Goal: Task Accomplishment & Management: Use online tool/utility

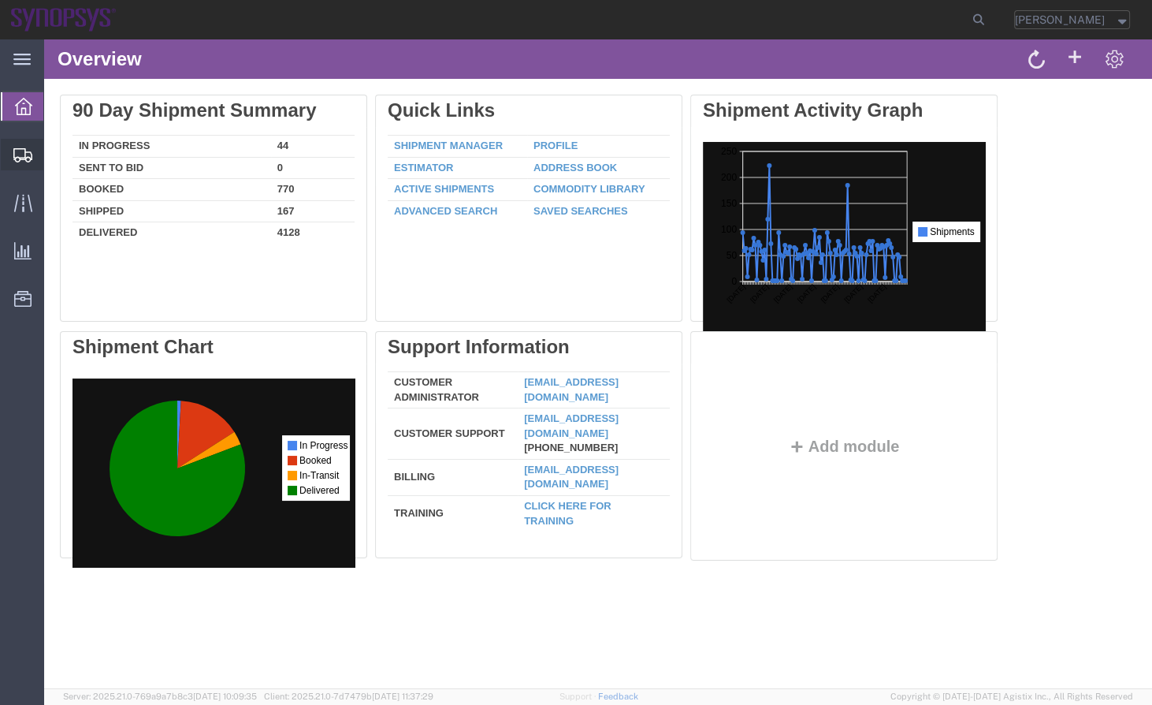
click at [0, 0] on span "Shipment Manager" at bounding box center [0, 0] width 0 height 0
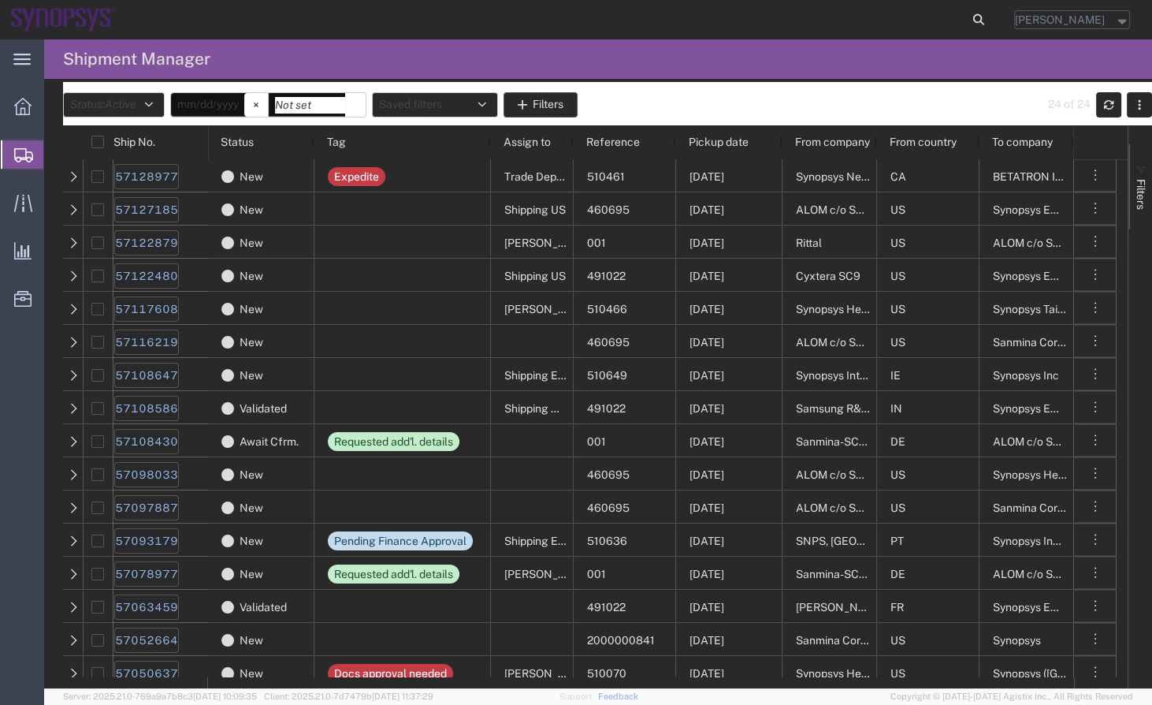
click at [990, 19] on icon at bounding box center [979, 20] width 22 height 22
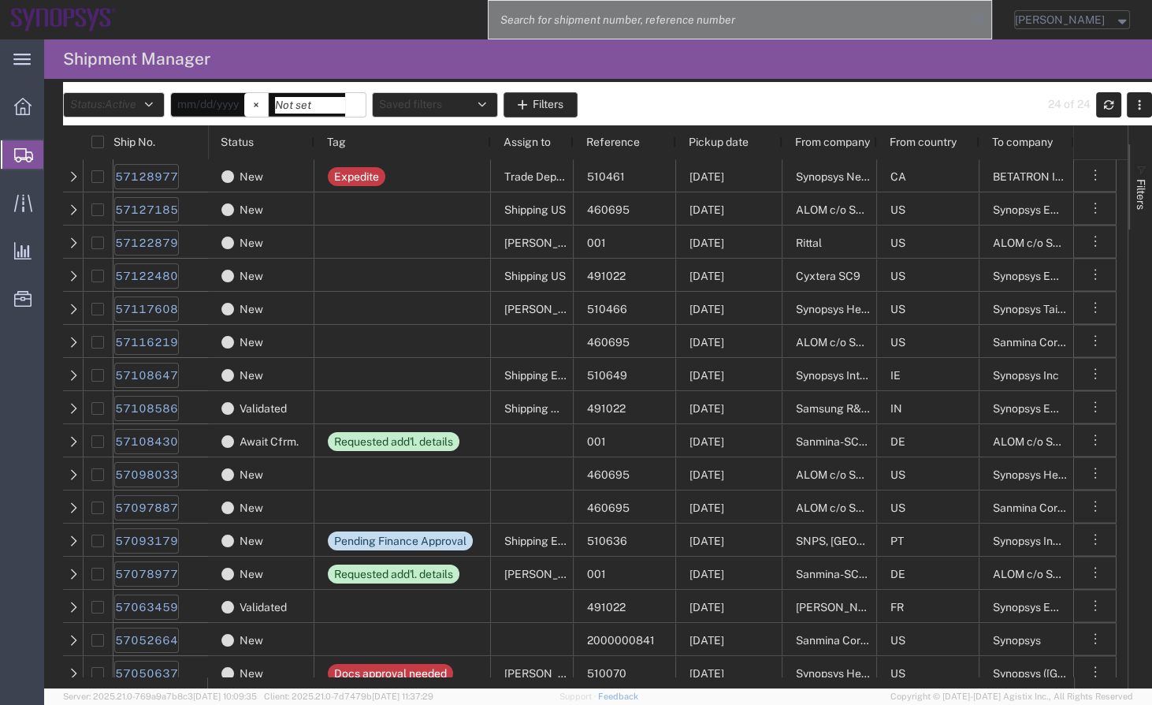
click at [945, 22] on input "search" at bounding box center [728, 20] width 479 height 38
paste input "57128016"
type input "57128016"
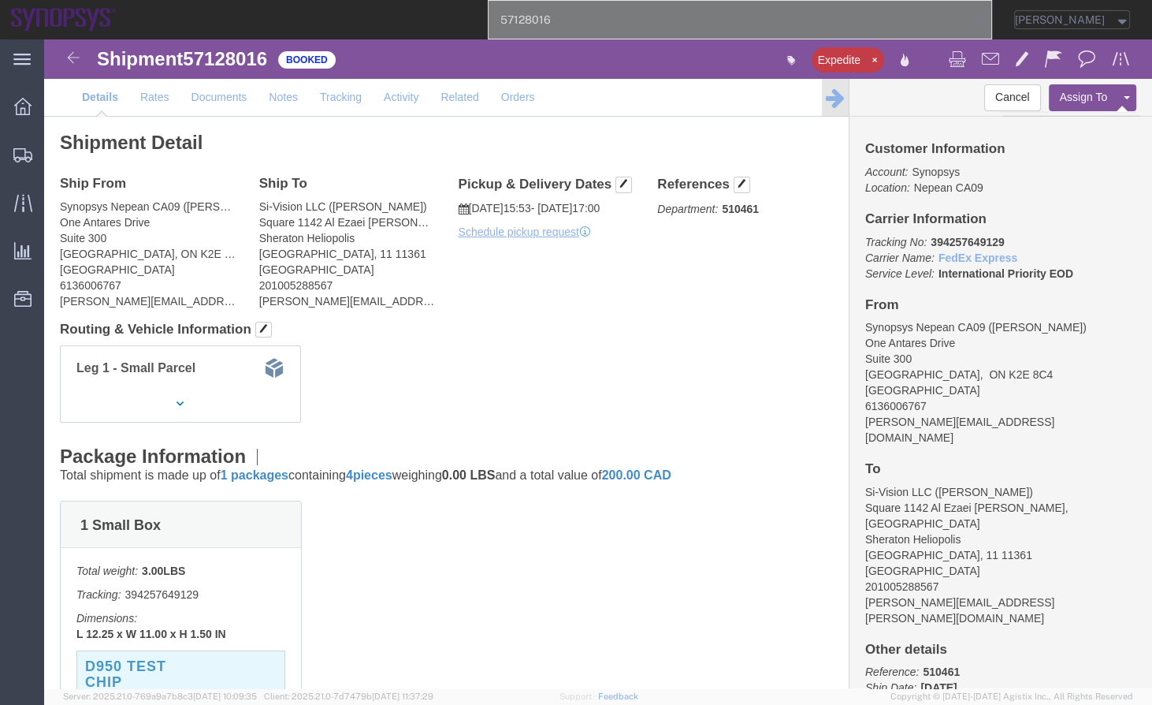
click button "Assign To"
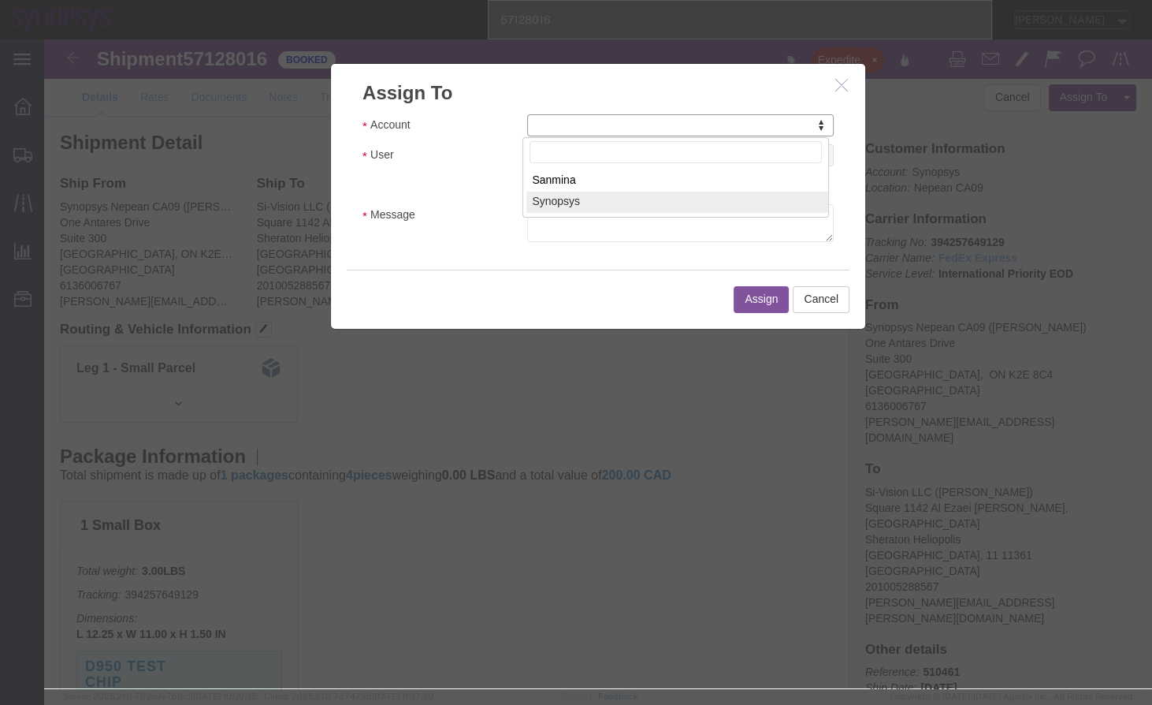
select select "117156"
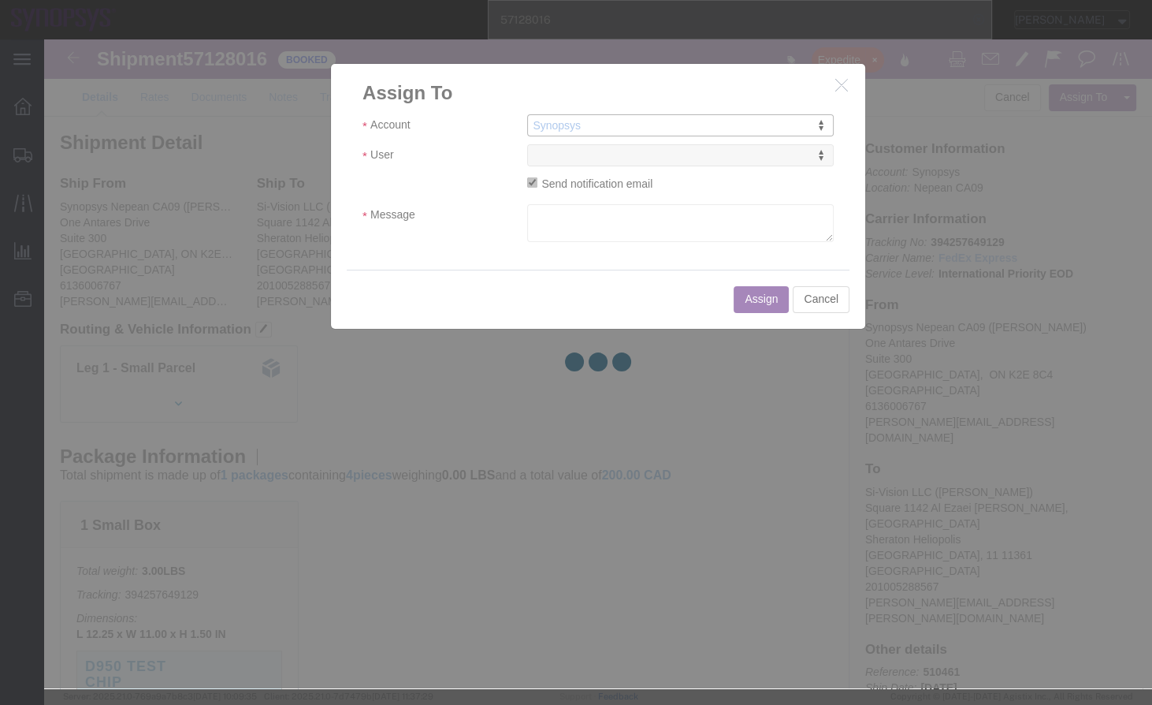
click at [647, 164] on div at bounding box center [598, 363] width 1108 height 649
click at [655, 157] on div at bounding box center [598, 363] width 1108 height 649
click at [654, 157] on div at bounding box center [598, 363] width 1108 height 649
click at [655, 157] on div at bounding box center [598, 363] width 1108 height 649
click at [628, 155] on div at bounding box center [598, 363] width 1108 height 649
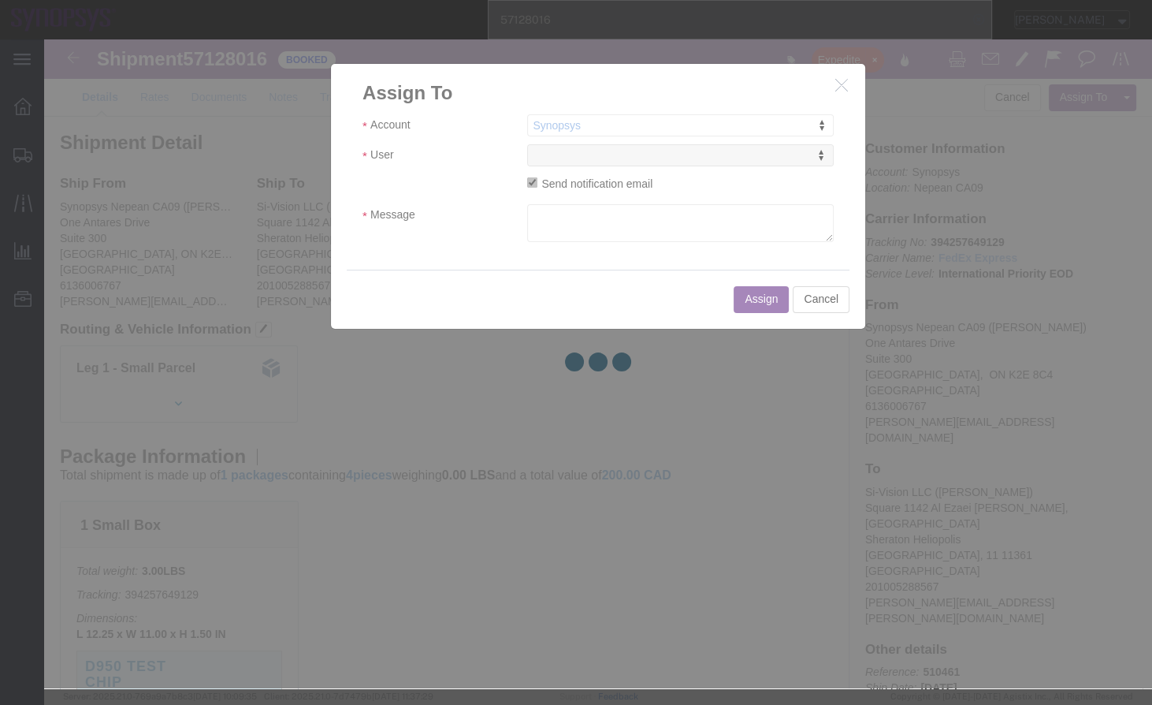
select select
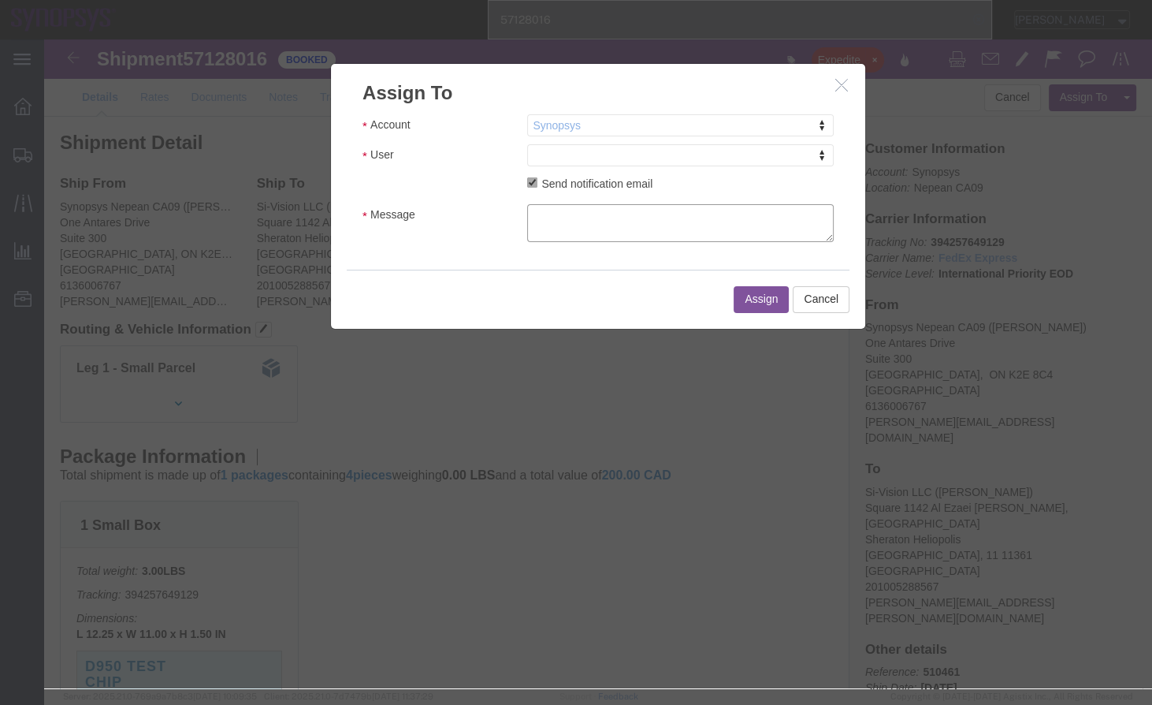
click textarea "Message"
click div "Account Synopsys Account Sanmina Synopsys User User User [PERSON_NAME] <[EMAIL_…"
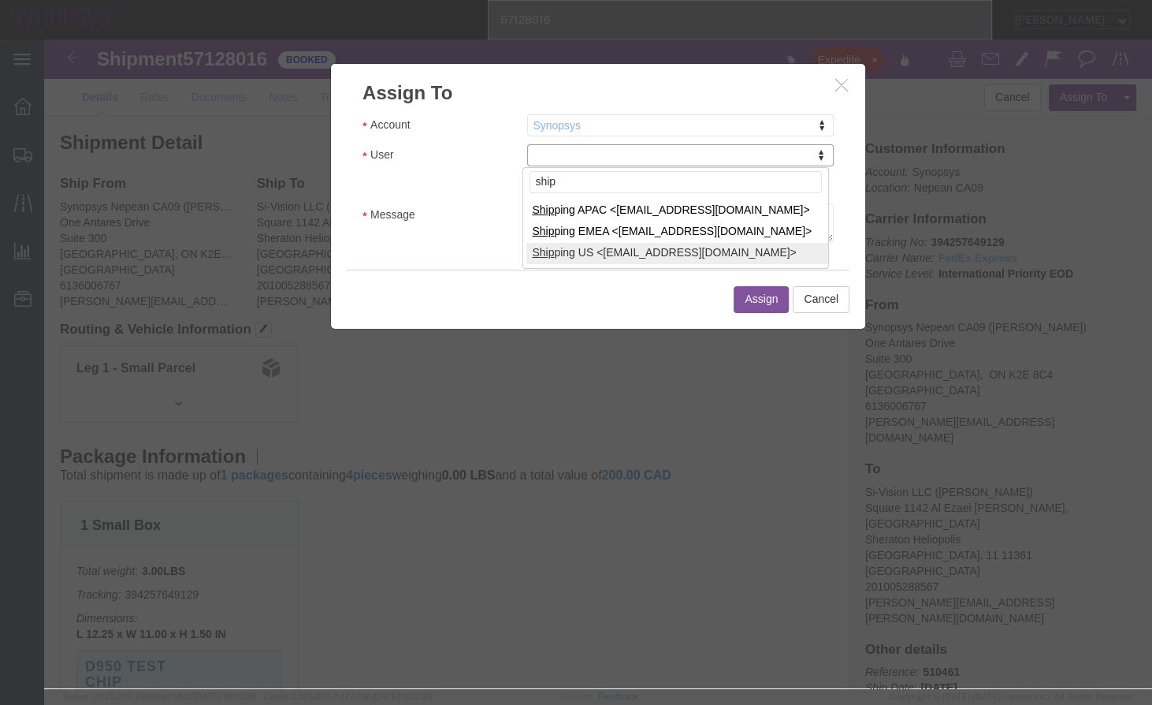
type input "ship"
select select "100122"
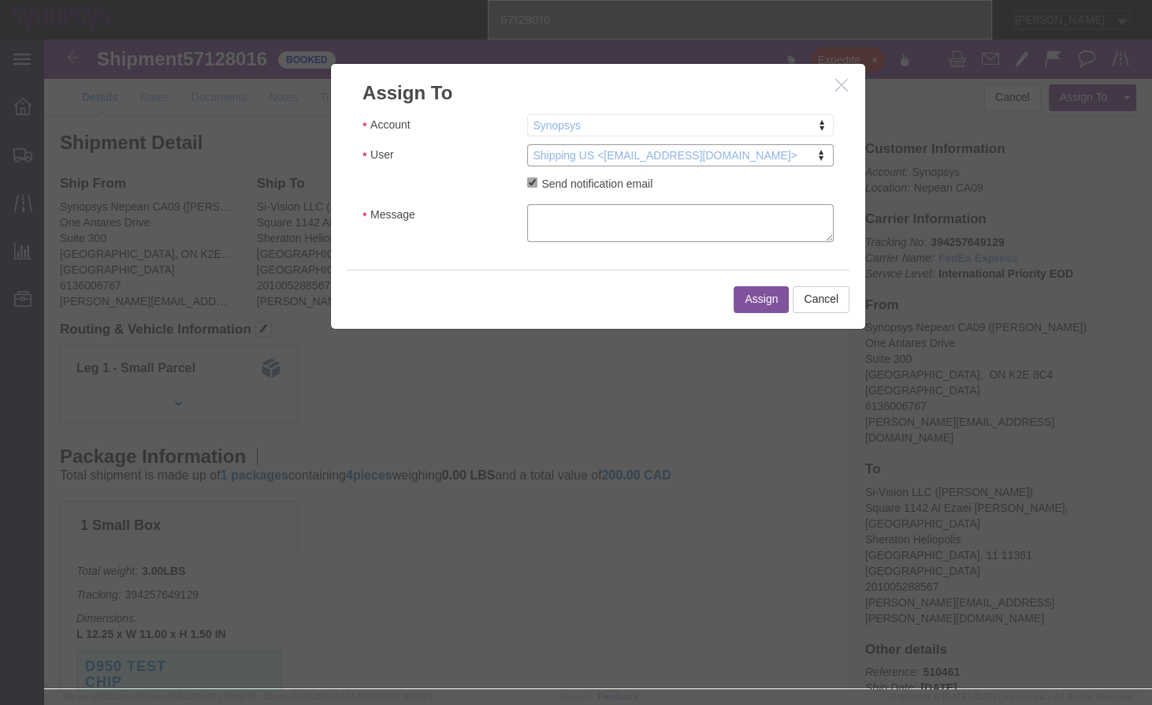
click textarea "Message"
type textarea "a"
click button "Assign"
